Goal: Information Seeking & Learning: Learn about a topic

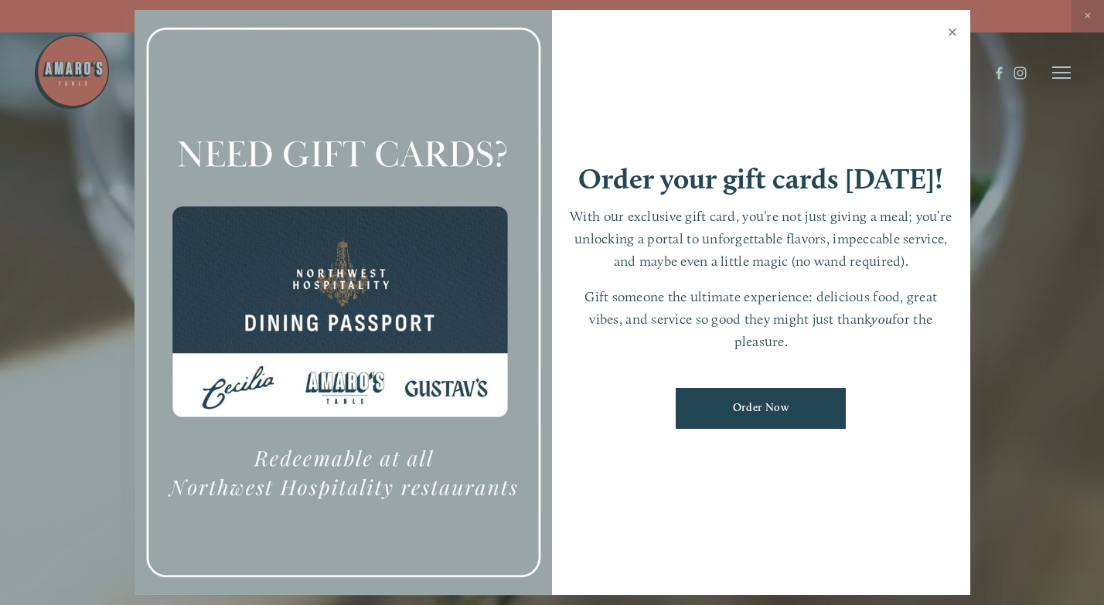
click at [954, 30] on link "Close" at bounding box center [953, 33] width 30 height 43
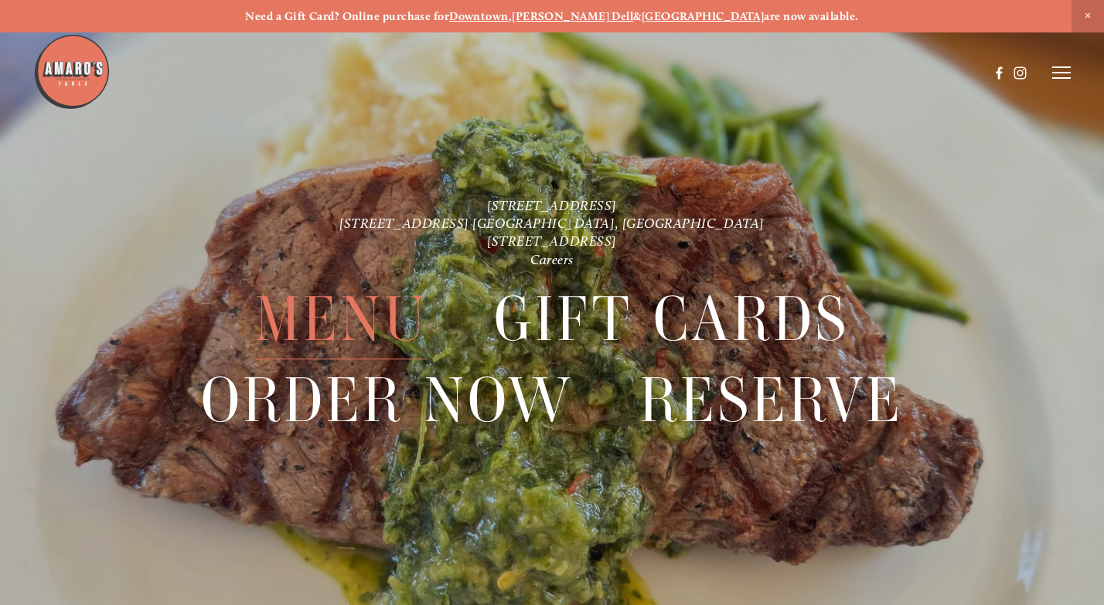
click at [373, 332] on span "Menu" at bounding box center [341, 320] width 172 height 80
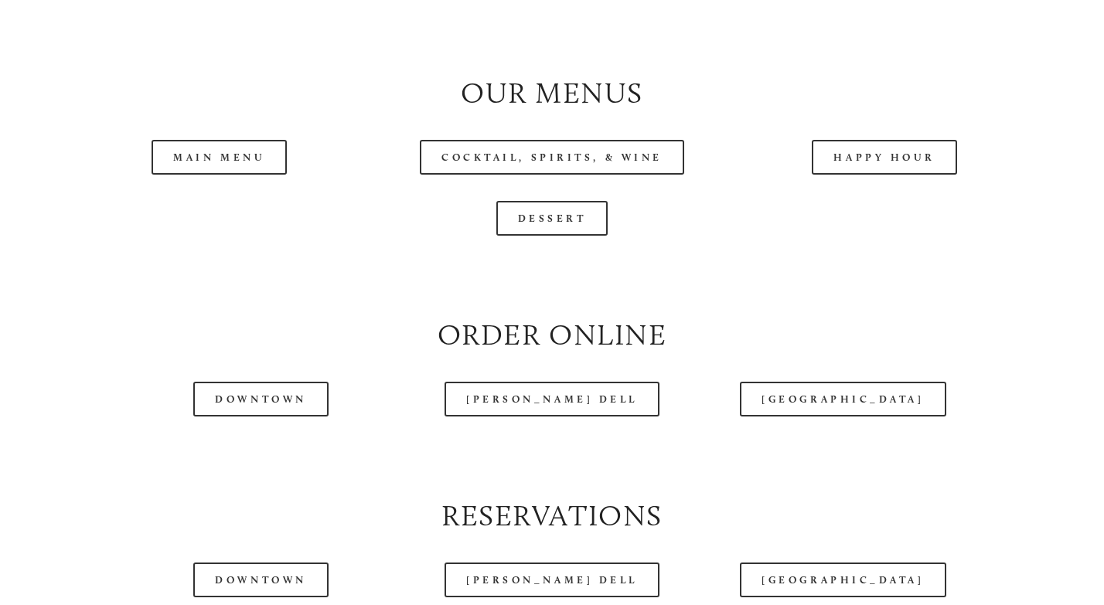
scroll to position [1546, 0]
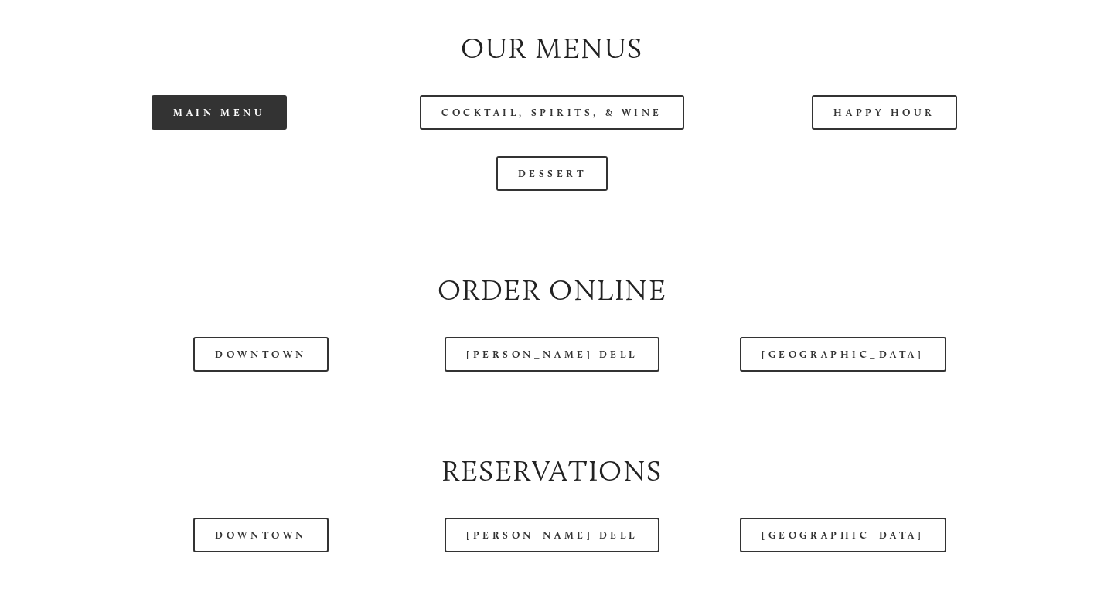
click at [210, 130] on link "Main Menu" at bounding box center [219, 112] width 135 height 35
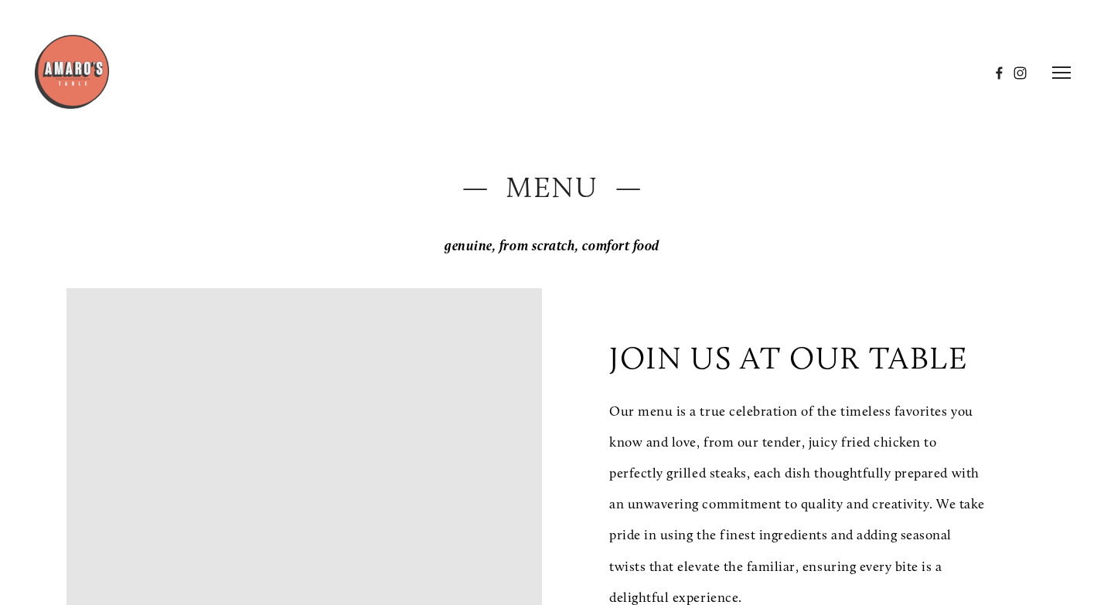
scroll to position [0, 0]
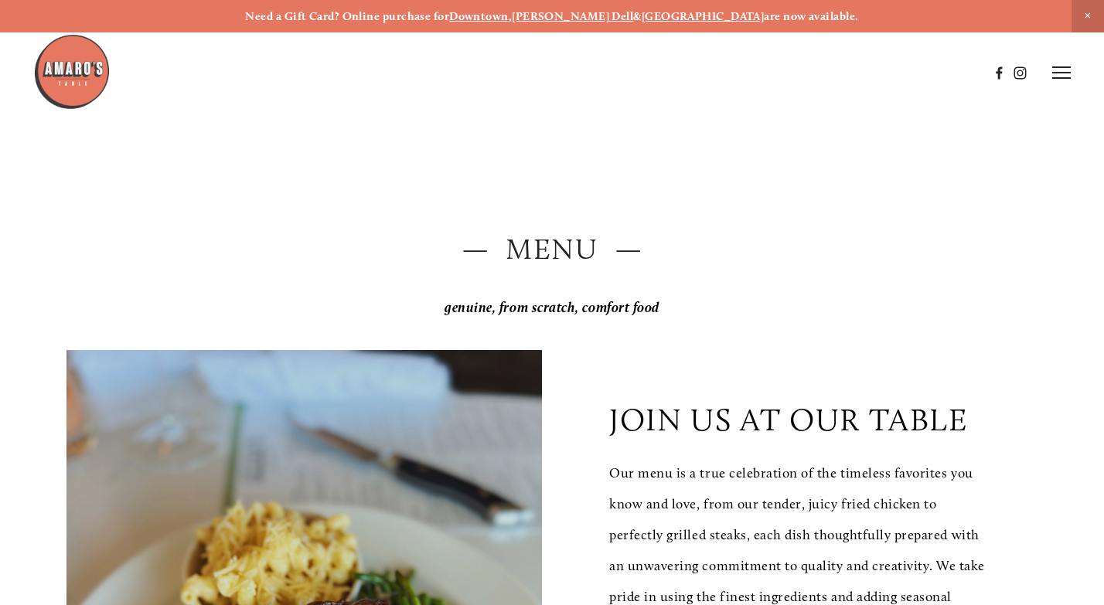
click at [73, 84] on img at bounding box center [71, 71] width 77 height 77
